Goal: Task Accomplishment & Management: Manage account settings

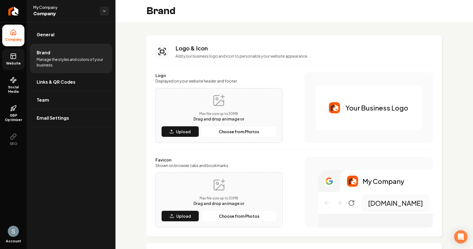
click at [21, 63] on span "Website" at bounding box center [13, 63] width 19 height 4
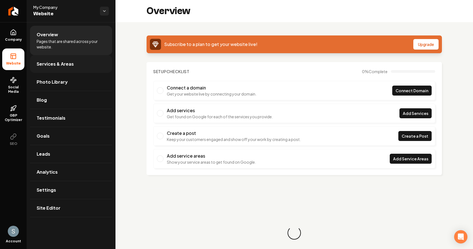
click at [76, 63] on link "Services & Areas" at bounding box center [71, 64] width 82 height 18
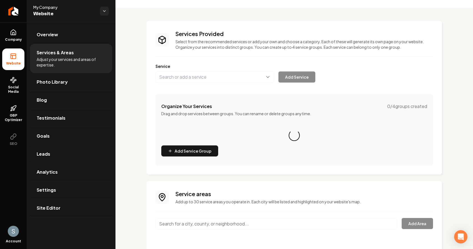
scroll to position [32, 0]
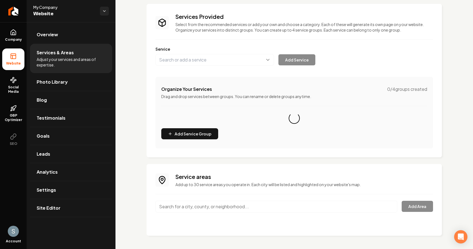
click at [210, 205] on input "Main content area" at bounding box center [276, 207] width 242 height 12
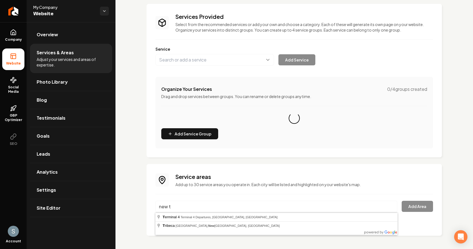
click at [210, 205] on input "new t" at bounding box center [276, 207] width 242 height 12
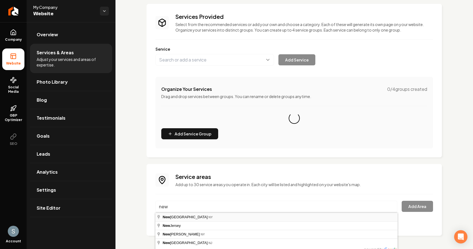
type input "[US_STATE], [GEOGRAPHIC_DATA]"
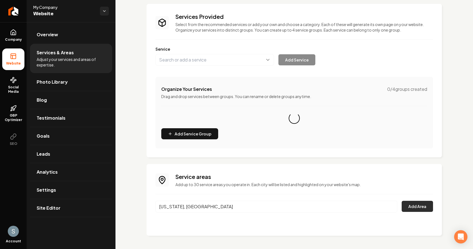
click at [415, 209] on button "Add Area" at bounding box center [416, 206] width 31 height 11
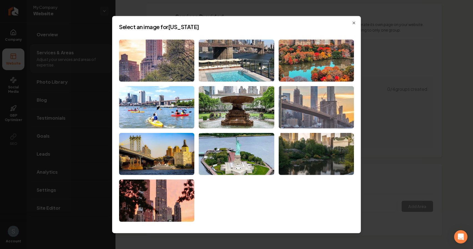
click at [309, 101] on img at bounding box center [315, 107] width 75 height 42
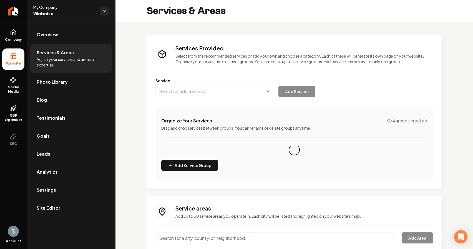
scroll to position [43, 0]
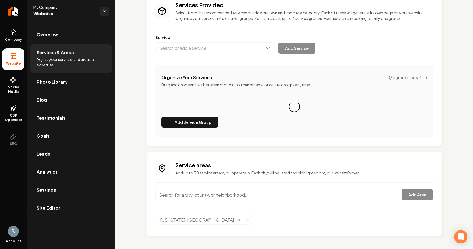
click at [201, 195] on input "Main content area" at bounding box center [276, 195] width 242 height 12
type input "[US_STATE]"
click at [418, 191] on button "Add Area" at bounding box center [416, 194] width 31 height 11
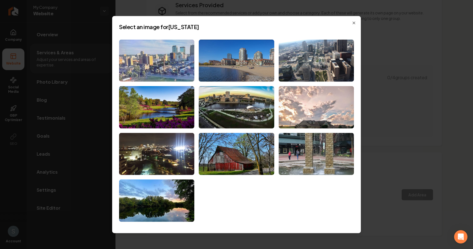
click at [169, 73] on img at bounding box center [156, 60] width 75 height 42
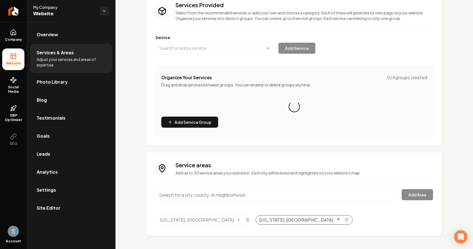
click at [259, 223] on link "[US_STATE], [GEOGRAPHIC_DATA]" at bounding box center [299, 220] width 80 height 7
